Goal: Task Accomplishment & Management: Manage account settings

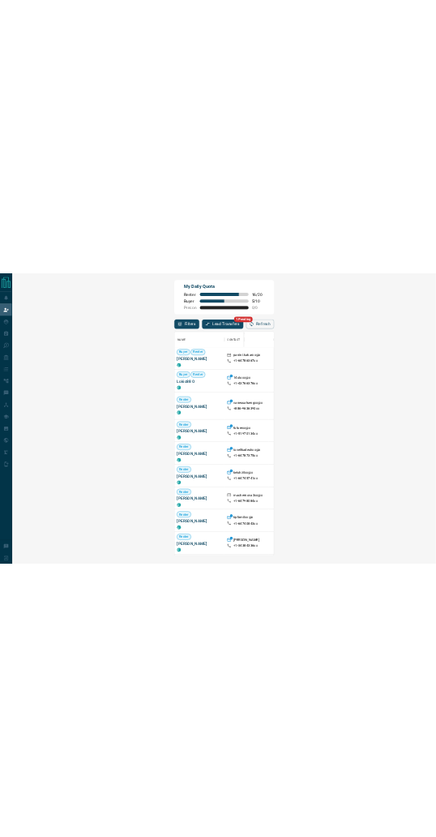
scroll to position [641, 1179]
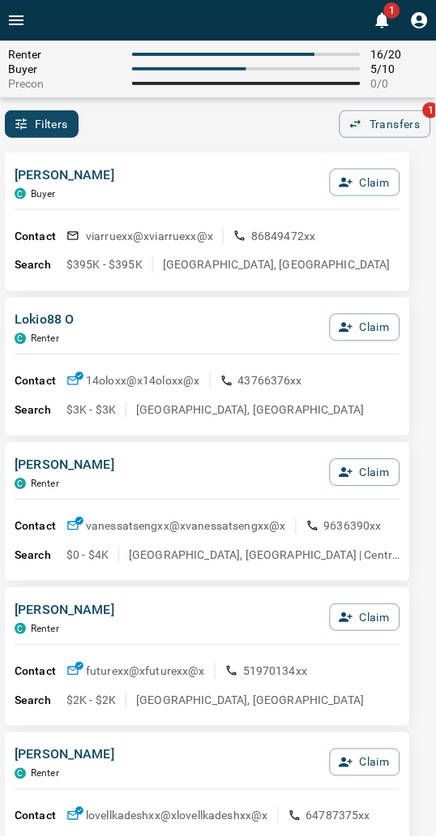
click at [166, 109] on div "Renter 16 / 20 Buyer 5 / 10 Precon 0 / 0 Filters 0 Transfers 1" at bounding box center [218, 89] width 436 height 97
click at [355, 182] on button "Claim" at bounding box center [365, 183] width 71 height 28
click at [355, 182] on button "Confirm Claim" at bounding box center [343, 183] width 116 height 28
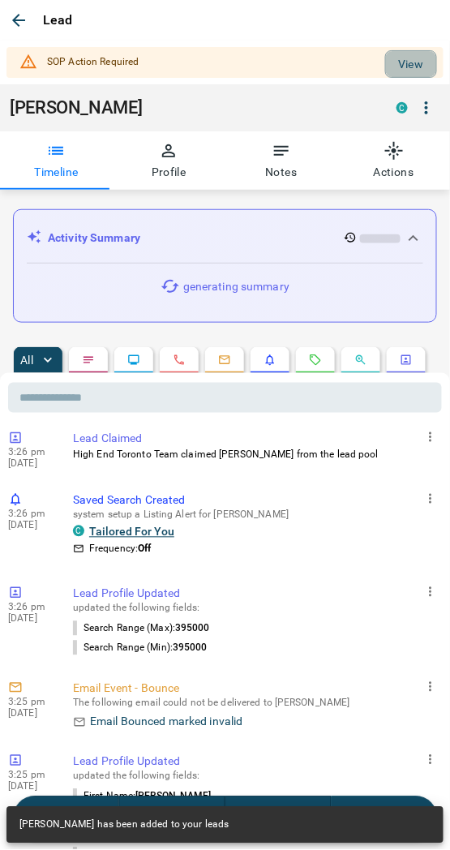
drag, startPoint x: 393, startPoint y: 61, endPoint x: 358, endPoint y: 125, distance: 72.9
click at [393, 62] on button "View" at bounding box center [411, 64] width 52 height 28
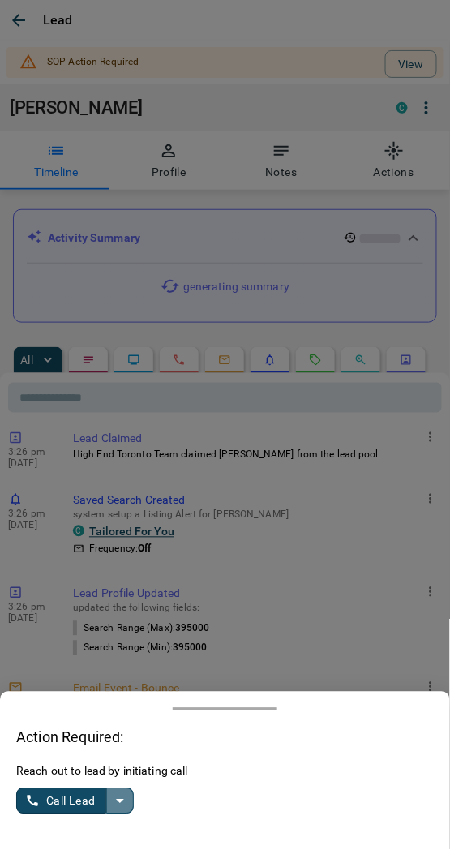
click at [123, 800] on icon "split button" at bounding box center [119, 801] width 19 height 19
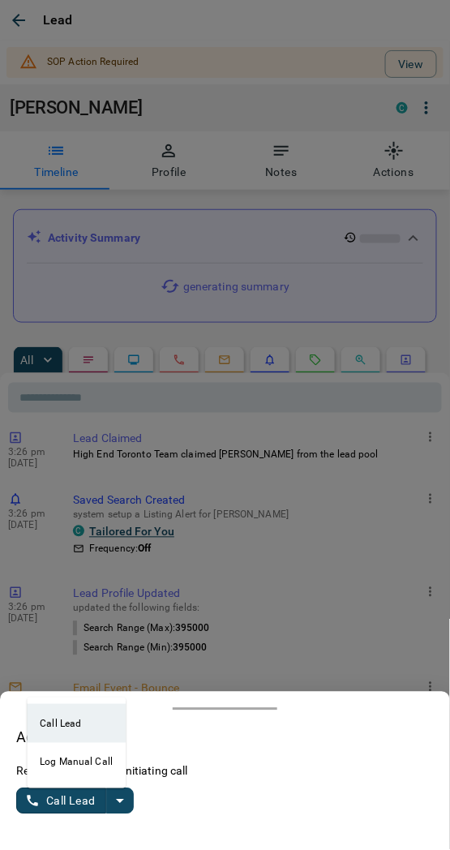
click at [51, 764] on li "Log Manual Call" at bounding box center [76, 762] width 99 height 39
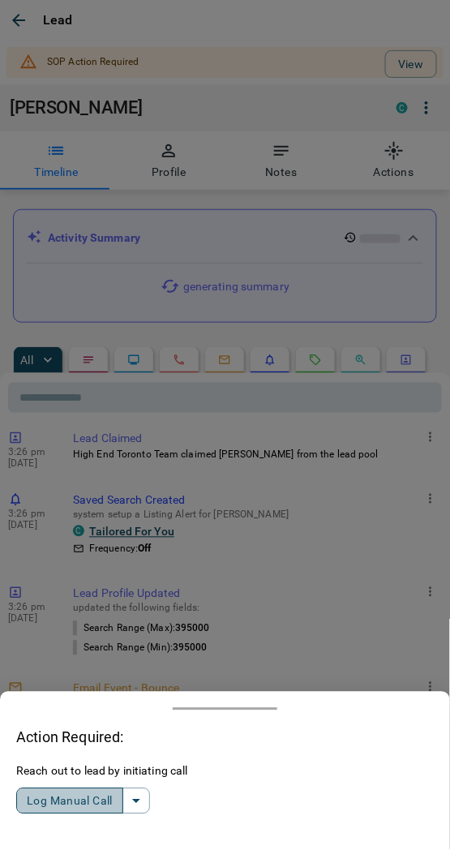
click at [54, 803] on button "Log Manual Call" at bounding box center [69, 801] width 107 height 26
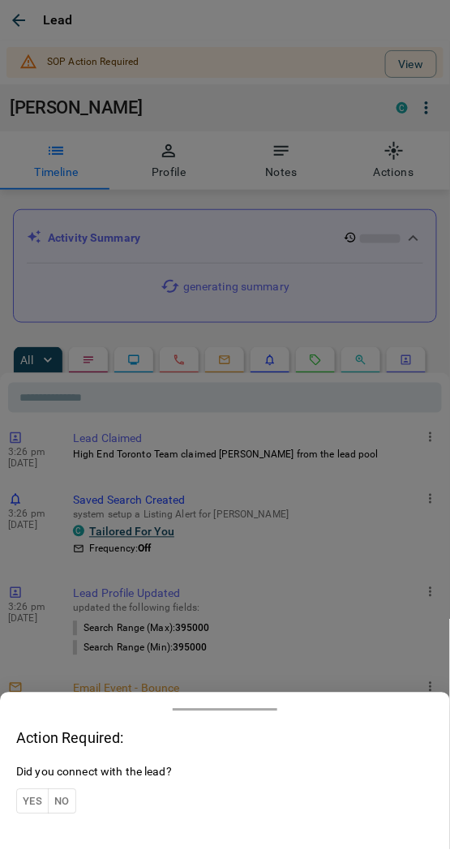
click at [33, 790] on button "Yes" at bounding box center [32, 801] width 32 height 25
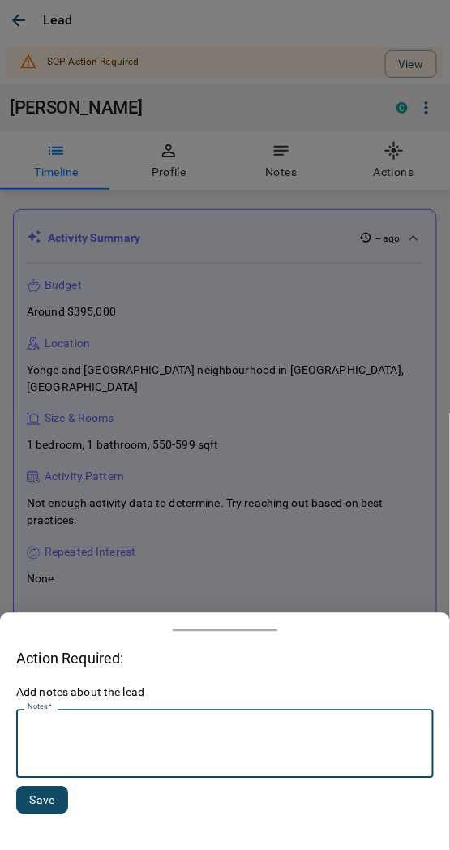
click at [51, 749] on textarea "Notes   *" at bounding box center [225, 744] width 395 height 55
click at [63, 727] on textarea "*********" at bounding box center [226, 744] width 396 height 55
type textarea "*********"
click at [49, 812] on button "Save" at bounding box center [42, 801] width 52 height 28
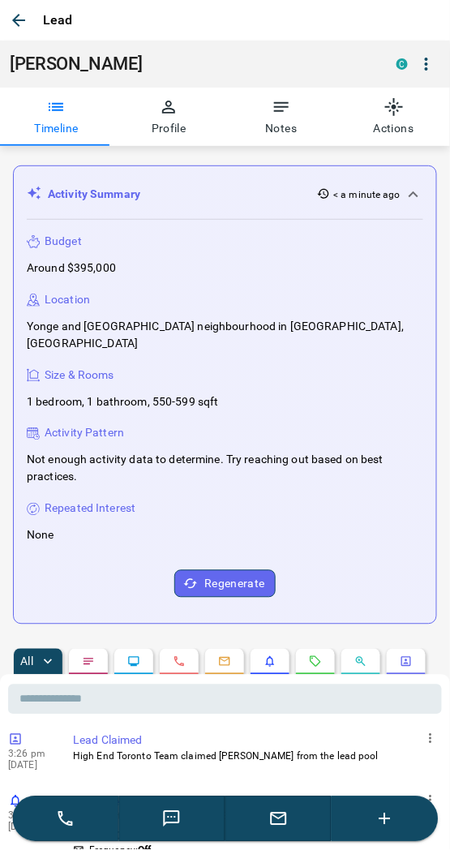
click at [24, 11] on icon "button" at bounding box center [18, 20] width 19 height 19
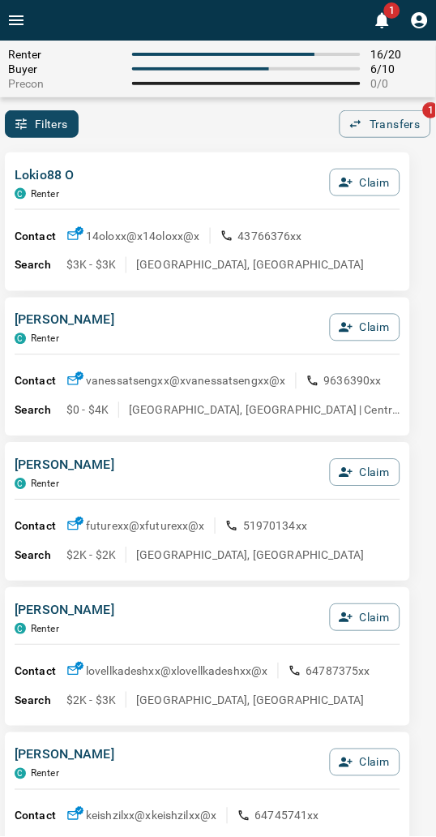
click at [261, 114] on div "Filters 0 Transfers 1" at bounding box center [218, 124] width 436 height 28
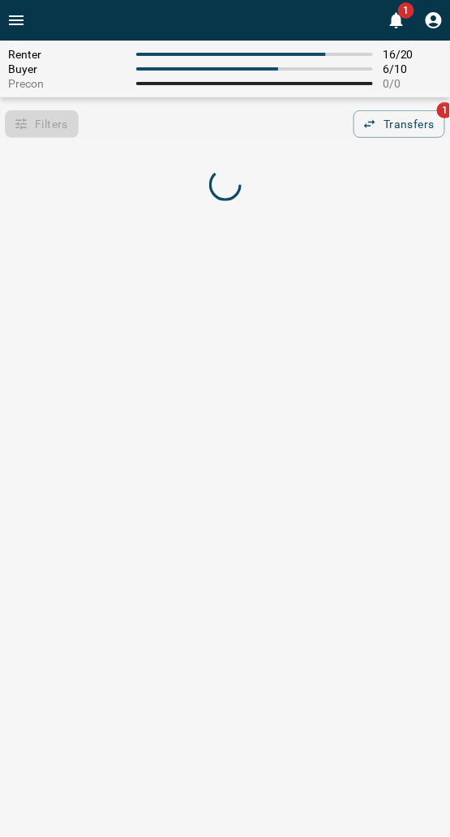
click at [412, 572] on html "1 Renter 16 / 20 Buyer 6 / 10 Precon 0 / 0 Filters 0 Transfers 1 Filters Type o…" at bounding box center [225, 418] width 450 height 837
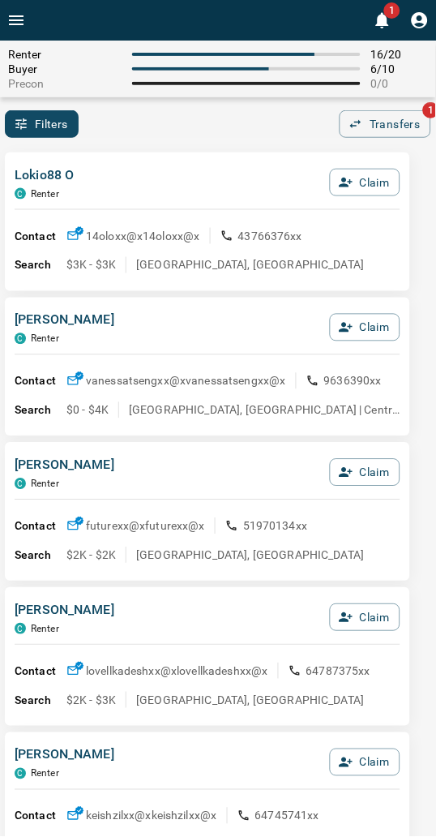
click at [144, 135] on div "Filters 0 Transfers 1" at bounding box center [218, 124] width 436 height 28
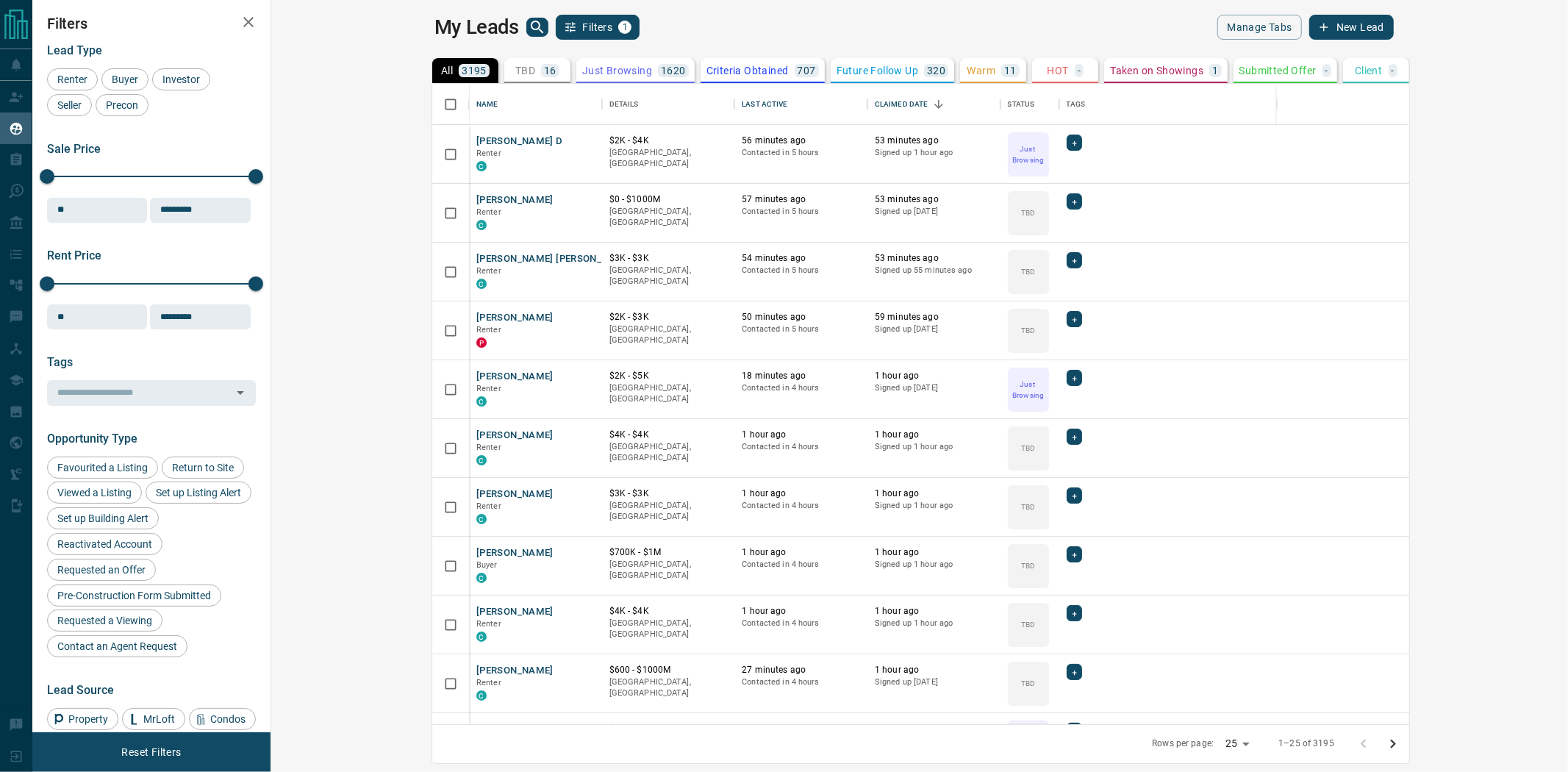
scroll to position [627, 1277]
